Goal: Go to known website: Go to known website

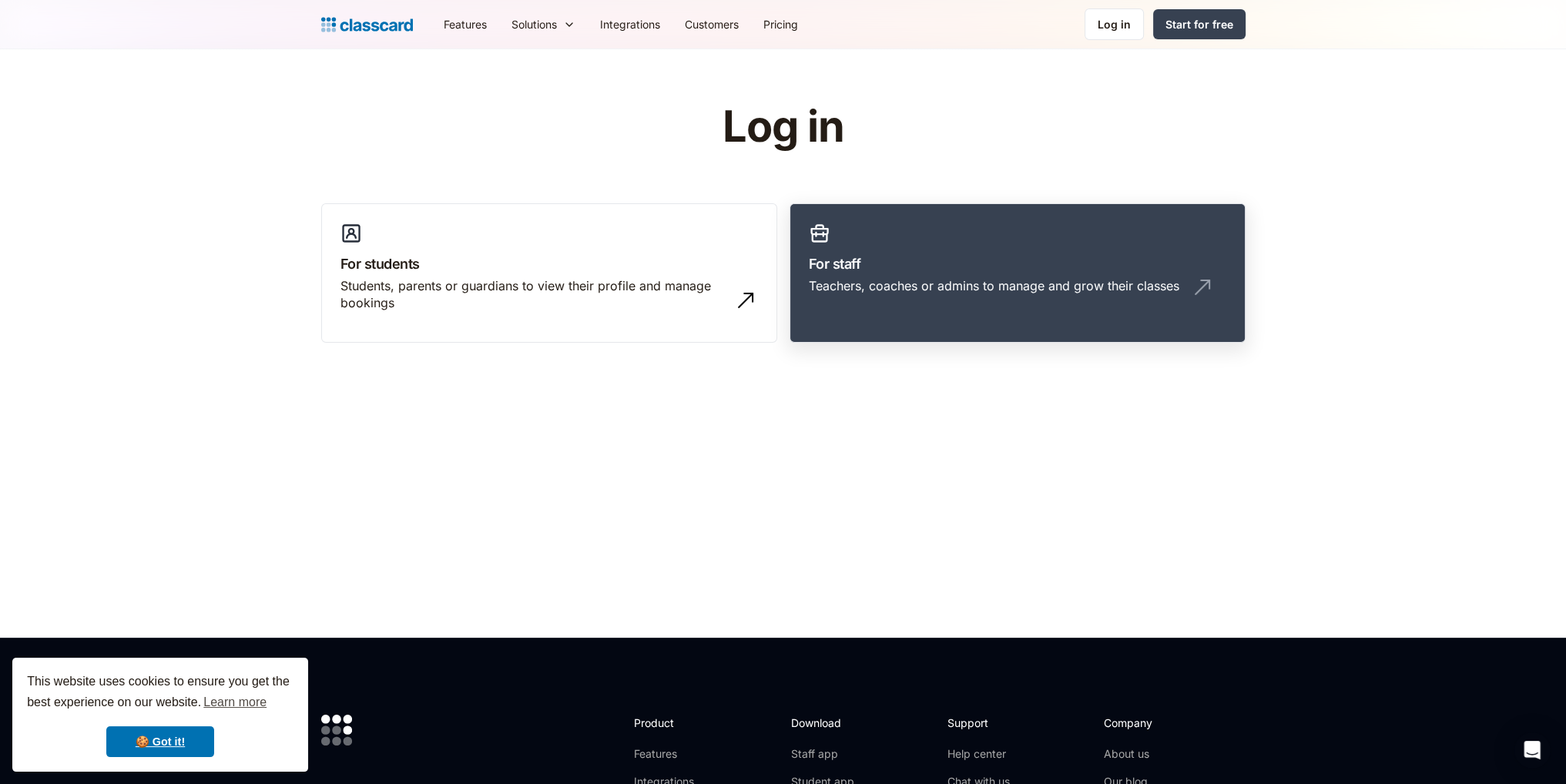
click at [890, 297] on div "Teachers, coaches or admins to manage and grow their classes" at bounding box center [1018, 292] width 418 height 29
click at [925, 286] on div "Teachers, coaches or admins to manage and grow their classes" at bounding box center [994, 285] width 370 height 17
click at [1008, 253] on h3 "For staff" at bounding box center [1018, 263] width 418 height 21
